Goal: Information Seeking & Learning: Check status

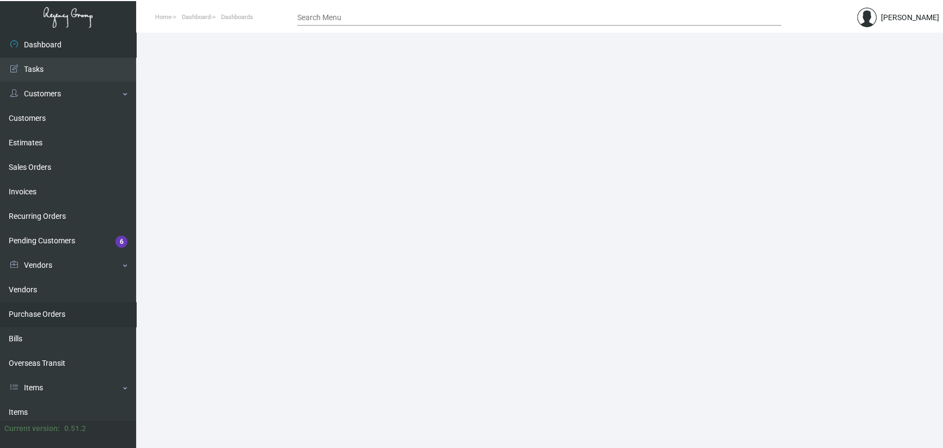
click at [39, 315] on link "Purchase Orders" at bounding box center [68, 314] width 136 height 24
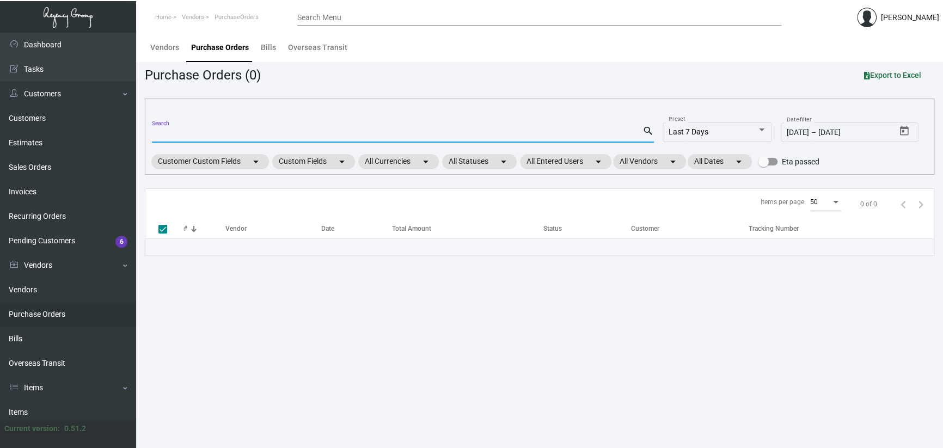
click at [176, 136] on input "Search" at bounding box center [397, 134] width 490 height 9
paste input "102539"
type input "102539"
checkbox input "false"
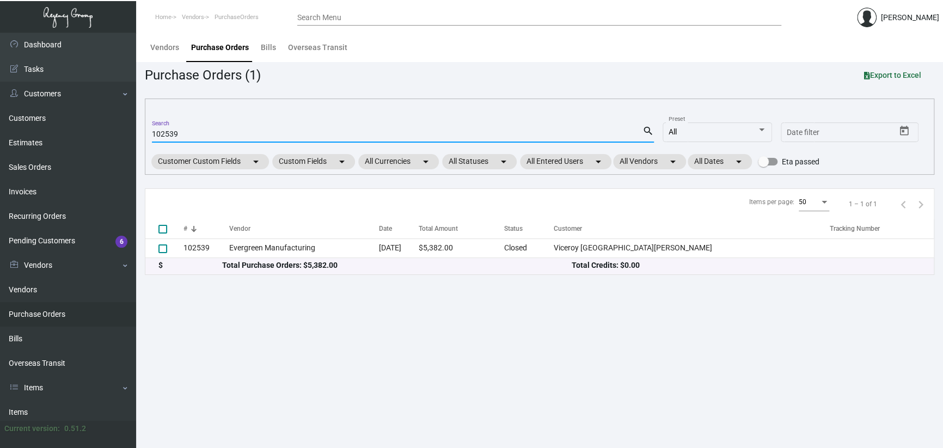
type input "102539"
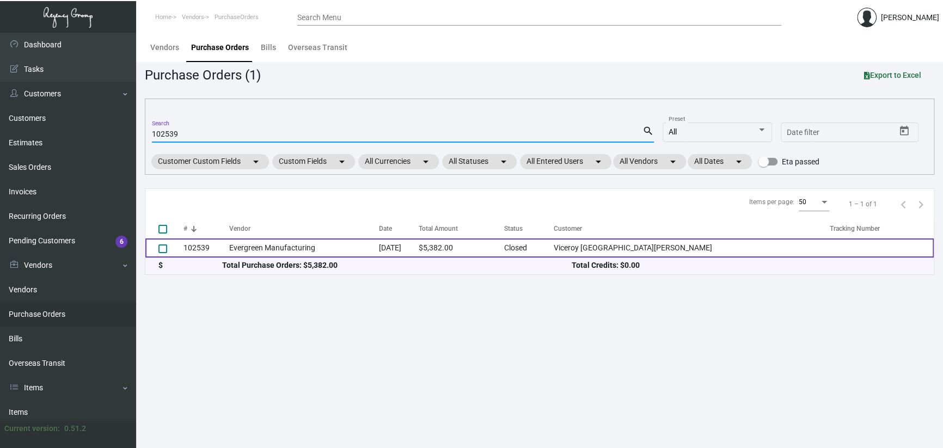
click at [294, 246] on td "Evergreen Manufacturing" at bounding box center [304, 247] width 150 height 19
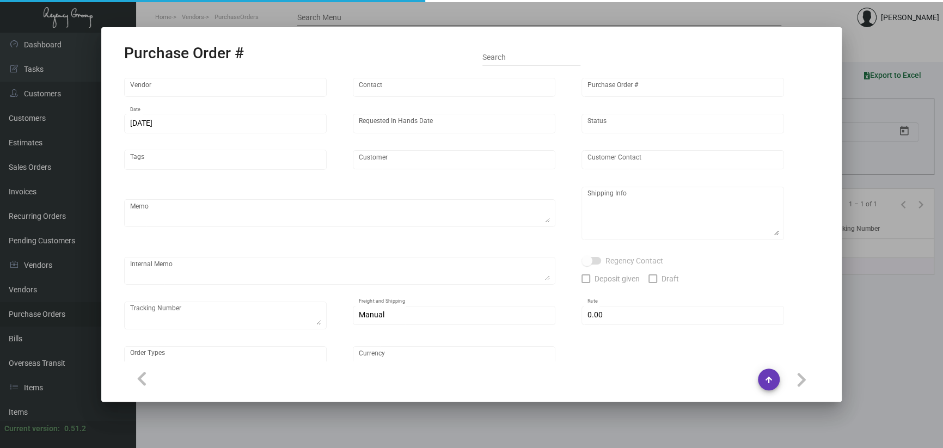
type input "Evergreen Manufacturing"
type input "[PERSON_NAME]"
type input "102539"
type input "[DATE]"
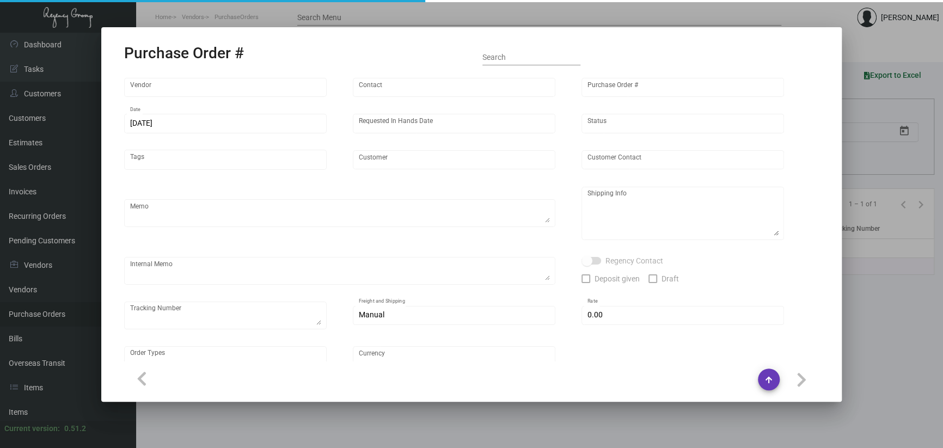
type input "Viceroy [GEOGRAPHIC_DATA][PERSON_NAME]"
type textarea "Reorder - Purchase Order #90293 NEW PAPER STOCK / Quote # 1123-029-D."
type textarea "Regency Group LA [STREET_ADDRESS]"
type textarea "[DATE] - 1 PALLET EDI EXPRESS/FAST FREIGHT 621112162 - $350.00"
checkbox input "true"
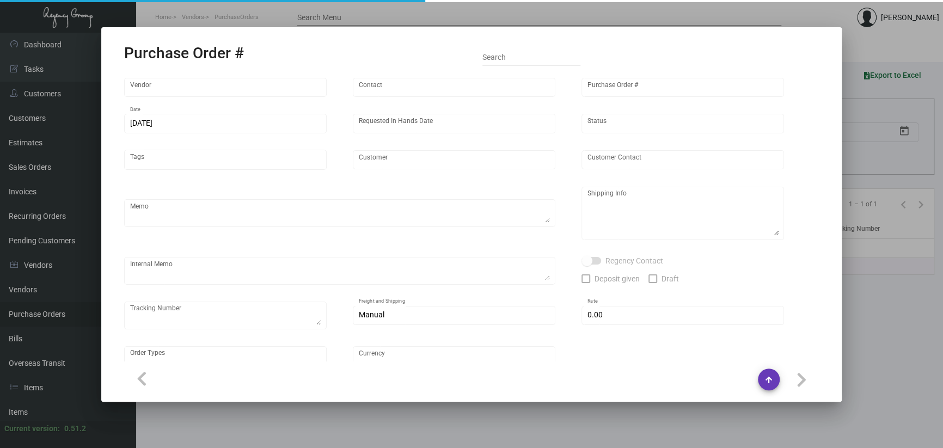
type input "$ 0.00"
type input "United States Dollar $"
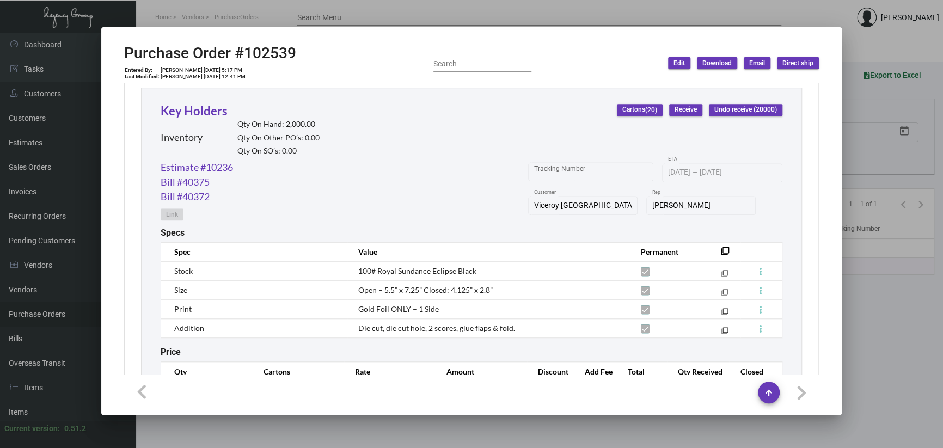
scroll to position [564, 0]
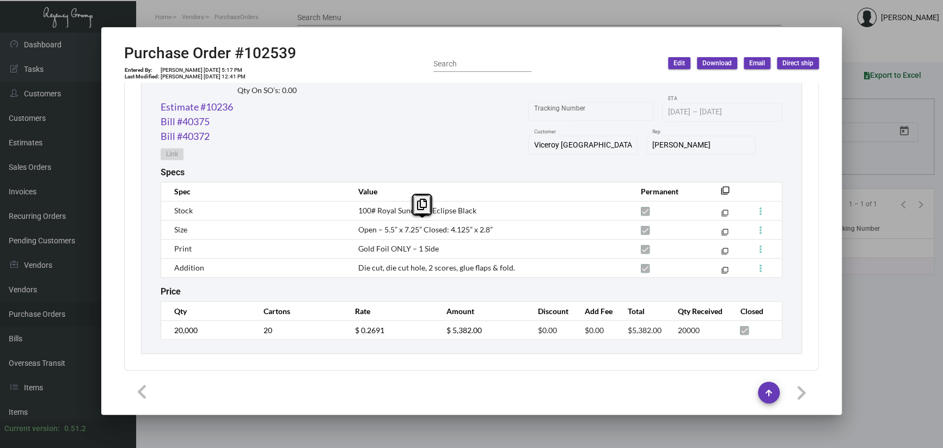
drag, startPoint x: 494, startPoint y: 224, endPoint x: 357, endPoint y: 226, distance: 137.2
click at [357, 226] on td "Open – 5.5” x 7.25” Closed: 4.125” x 2.8”" at bounding box center [488, 229] width 283 height 19
copy span "Open – 5.5” x 7.25” Closed: 4.125” x 2.8”"
click at [407, 15] on div at bounding box center [471, 224] width 943 height 448
